Goal: Find specific page/section: Find specific page/section

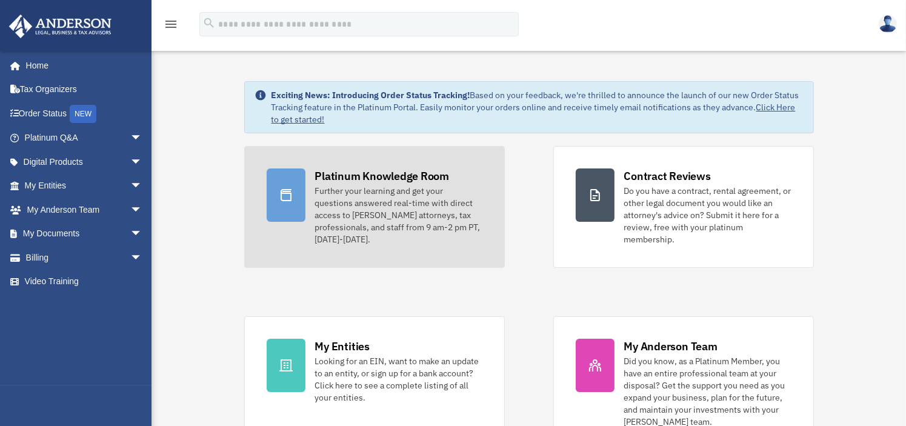
click at [488, 213] on link "Platinum Knowledge Room Further your learning and get your questions answered r…" at bounding box center [374, 207] width 261 height 122
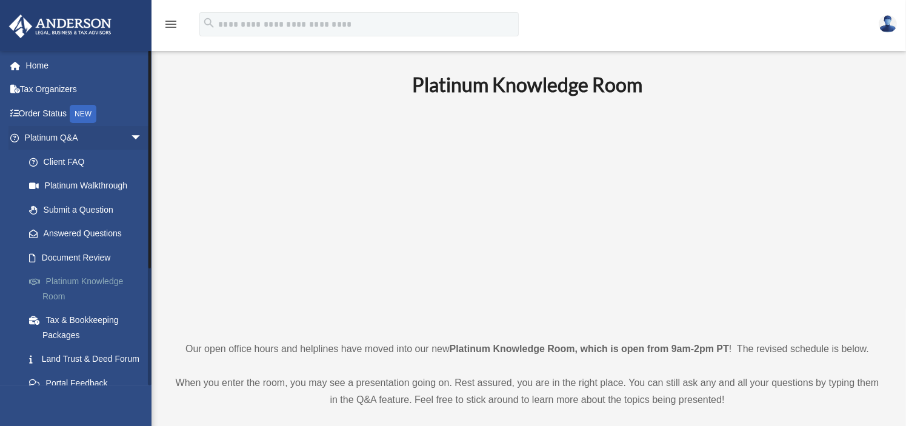
click at [87, 280] on link "Platinum Knowledge Room" at bounding box center [89, 289] width 144 height 39
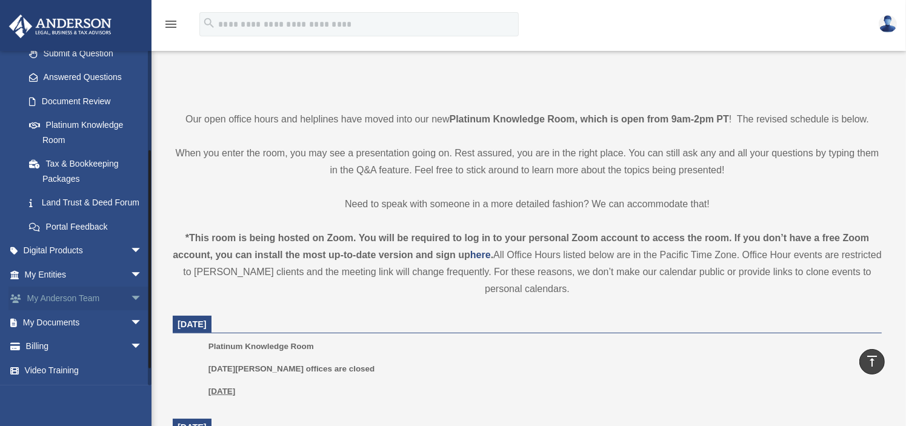
scroll to position [171, 0]
drag, startPoint x: 149, startPoint y: 177, endPoint x: 143, endPoint y: 319, distance: 142.6
click at [143, 319] on div "theresawellwishes4@gmail.com Sign Out theresawellwishes4@gmail.com Home Tax Org…" at bounding box center [76, 217] width 152 height 335
click at [59, 318] on link "My Documents arrow_drop_down" at bounding box center [84, 322] width 152 height 24
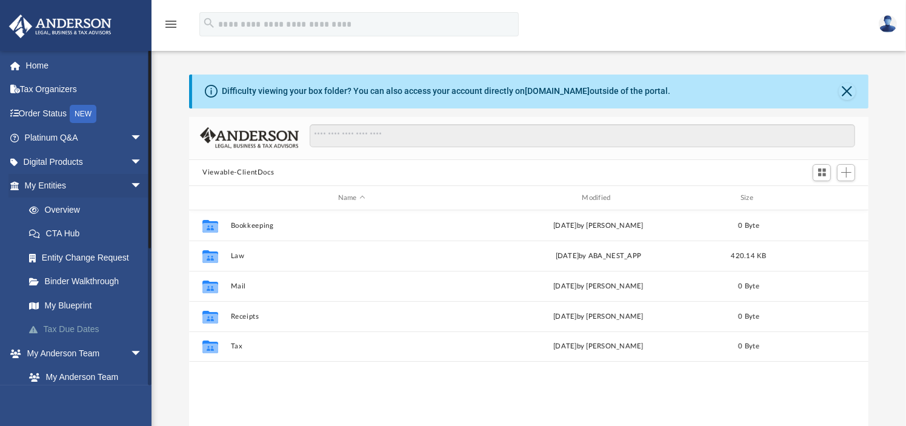
scroll to position [266, 670]
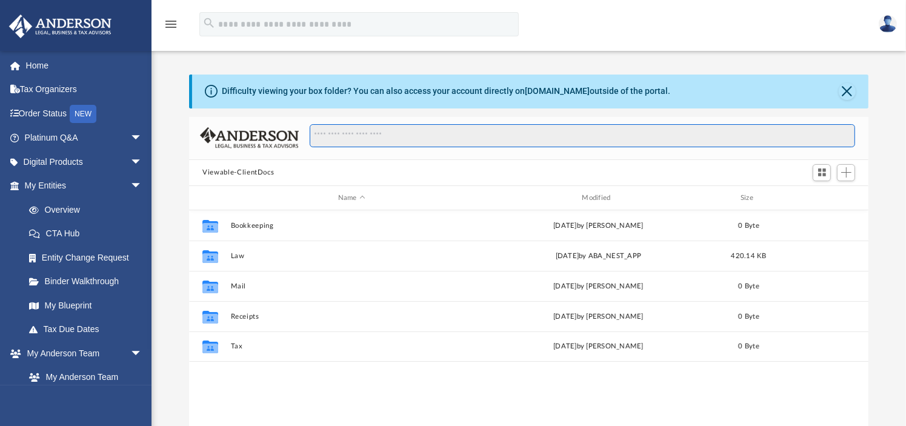
click at [356, 135] on input "Search files and folders" at bounding box center [582, 135] width 545 height 23
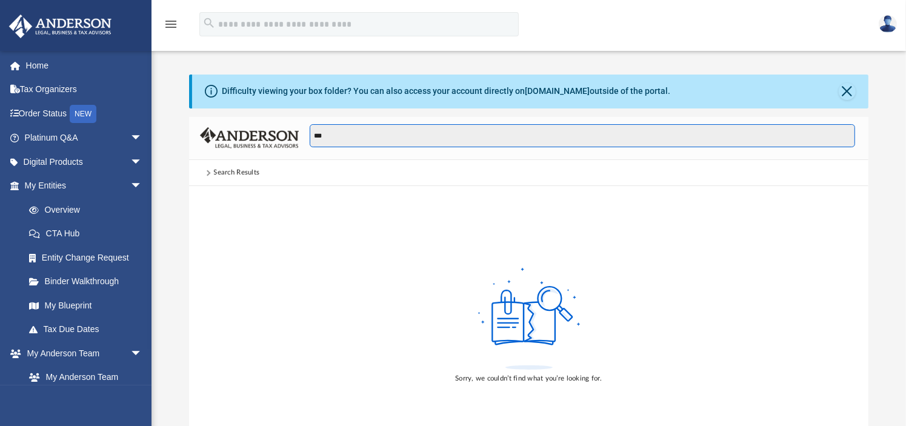
type input "***"
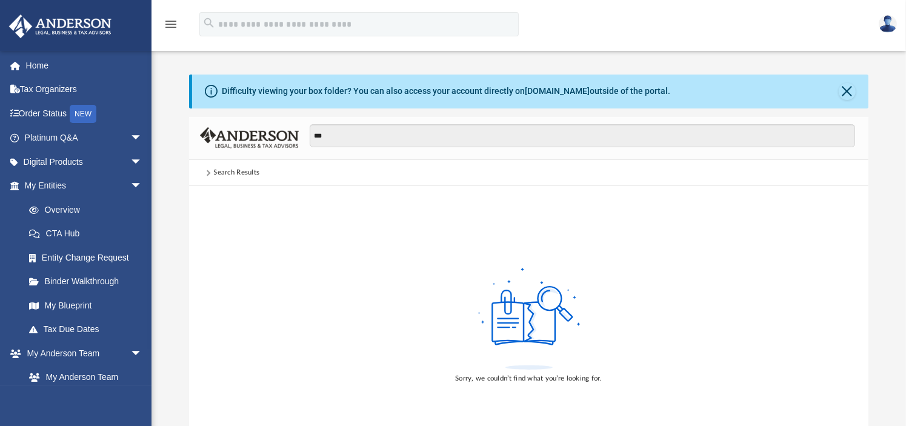
click at [251, 90] on div "Difficulty viewing your box folder? You can also access your account directly o…" at bounding box center [446, 91] width 448 height 13
click at [70, 306] on link "My Blueprint" at bounding box center [89, 305] width 144 height 24
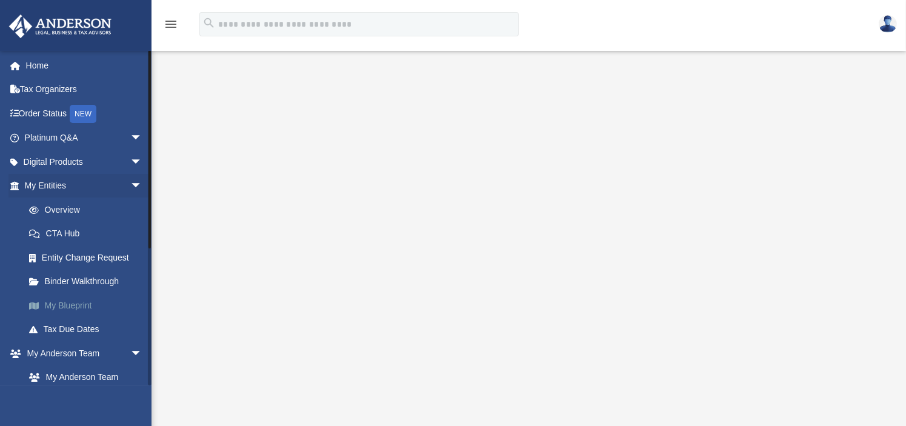
click at [70, 306] on link "My Blueprint" at bounding box center [89, 305] width 144 height 24
drag, startPoint x: 148, startPoint y: 184, endPoint x: 150, endPoint y: 162, distance: 21.3
click at [150, 162] on div at bounding box center [149, 149] width 2 height 198
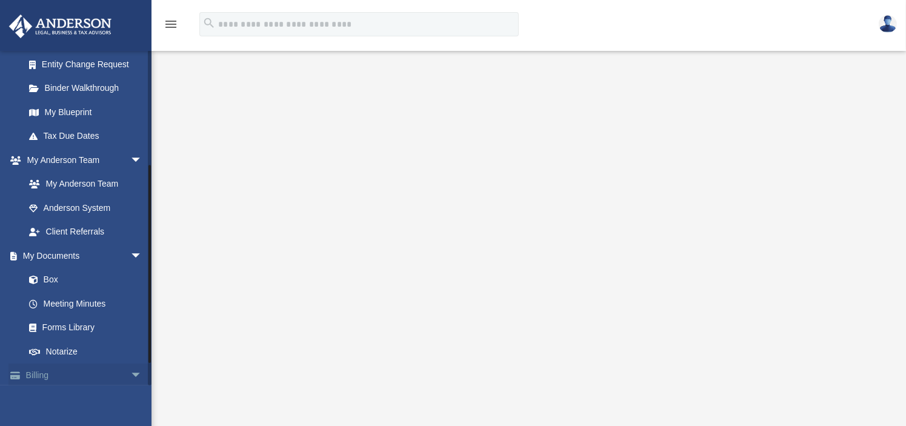
scroll to position [222, 0]
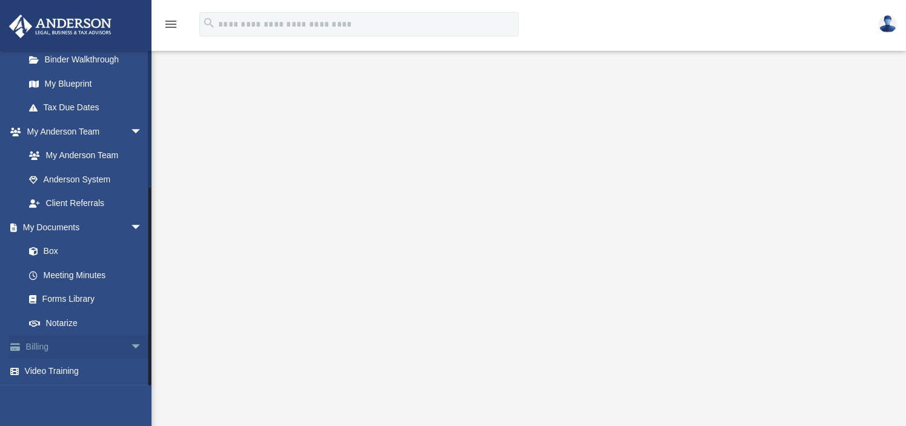
drag, startPoint x: 150, startPoint y: 205, endPoint x: 143, endPoint y: 352, distance: 146.8
click at [143, 352] on div "theresawellwishes4@gmail.com Sign Out theresawellwishes4@gmail.com Home Tax Org…" at bounding box center [76, 217] width 152 height 335
click at [51, 247] on link "Box" at bounding box center [89, 251] width 144 height 24
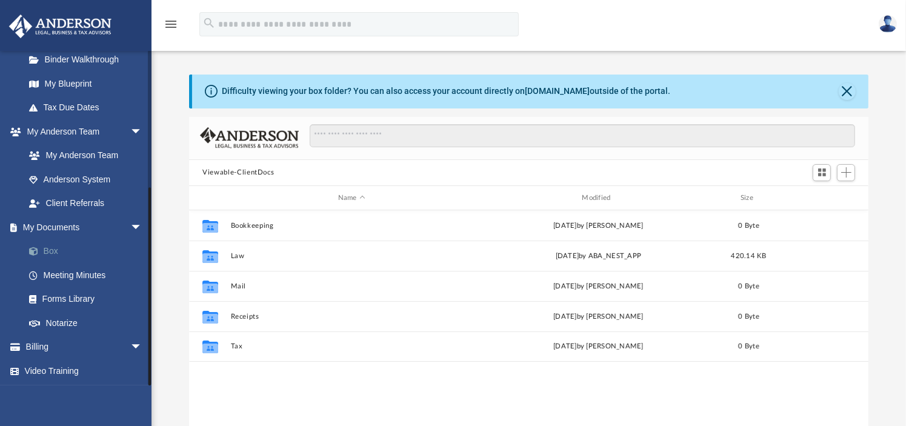
scroll to position [266, 670]
click at [81, 298] on link "Forms Library" at bounding box center [89, 299] width 144 height 24
